Goal: Transaction & Acquisition: Download file/media

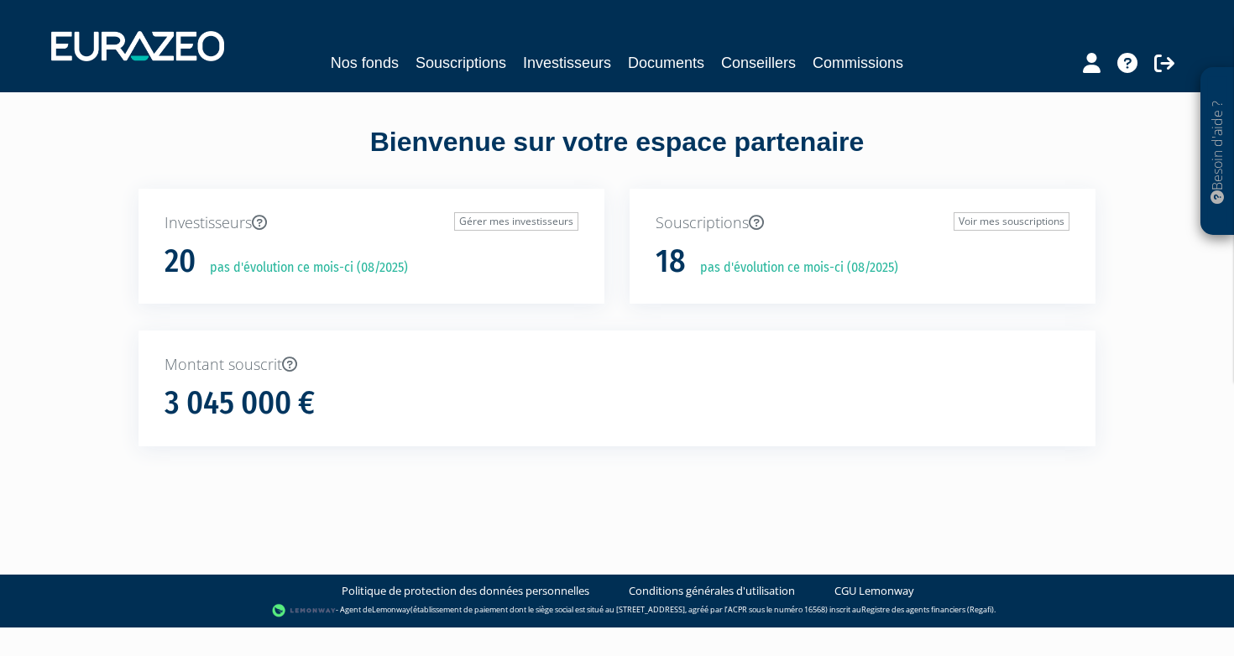
click at [693, 70] on link "Documents" at bounding box center [666, 62] width 76 height 23
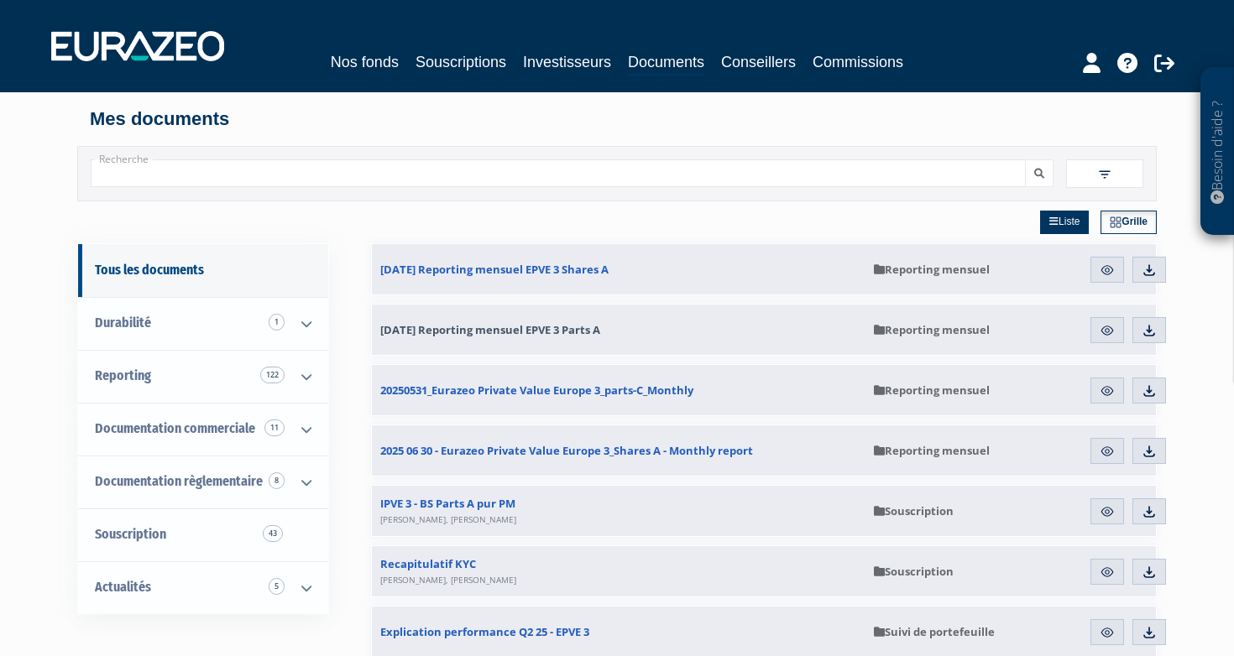
click at [557, 326] on span "[DATE] Reporting mensuel EPVE 3 Parts A" at bounding box center [490, 329] width 220 height 15
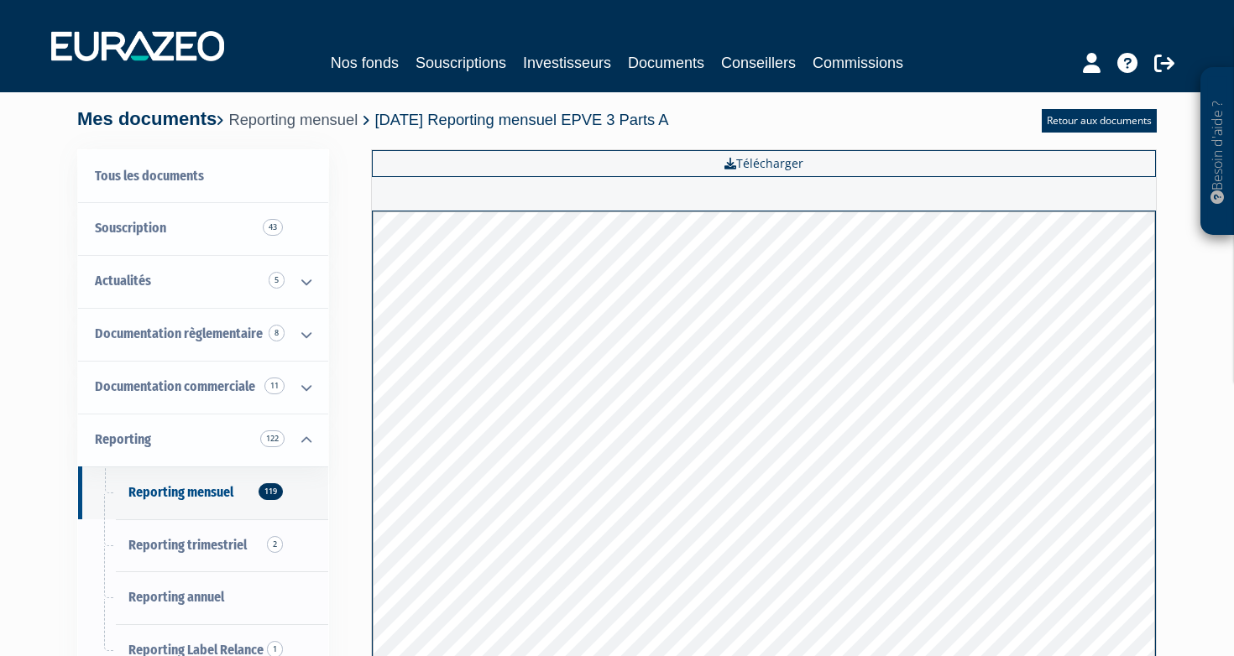
click at [358, 119] on link "Reporting mensuel" at bounding box center [292, 120] width 129 height 18
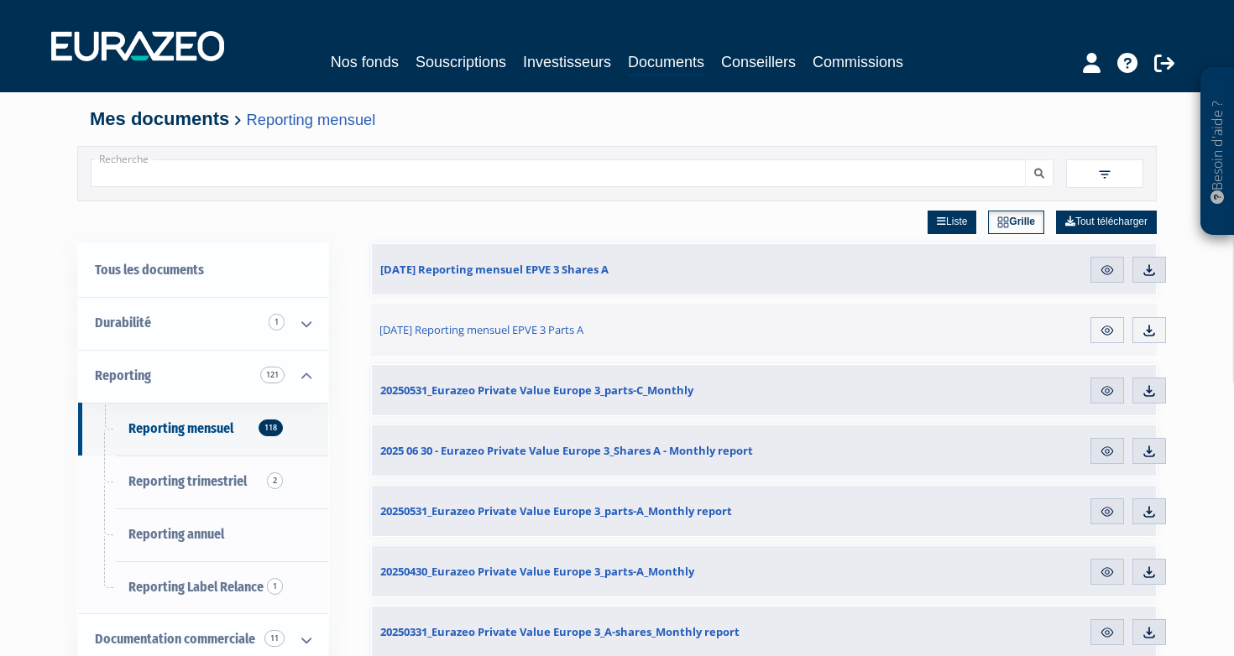
click at [1140, 332] on link "Télécharger" at bounding box center [1149, 330] width 34 height 27
